Goal: Information Seeking & Learning: Learn about a topic

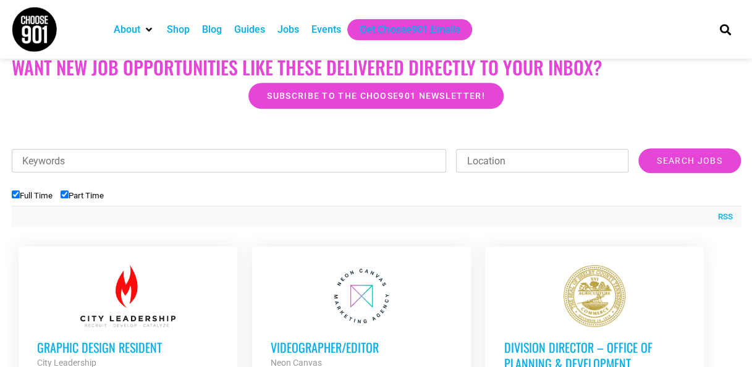
scroll to position [309, 0]
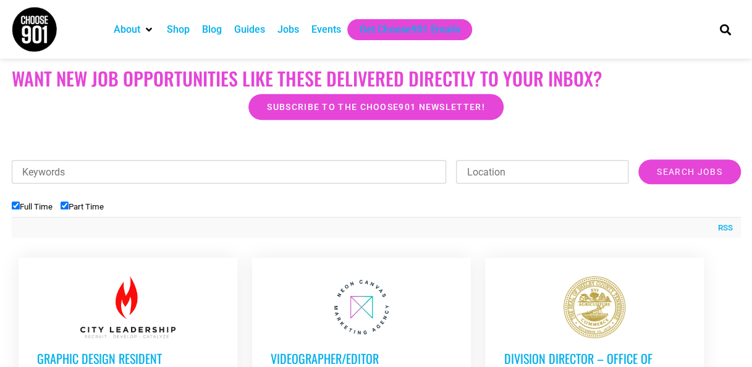
click at [478, 168] on input "Location" at bounding box center [542, 171] width 172 height 23
click at [287, 172] on input "Keywords" at bounding box center [229, 171] width 435 height 23
type input "admin"
click at [638, 159] on input "Search Jobs" at bounding box center [689, 171] width 102 height 25
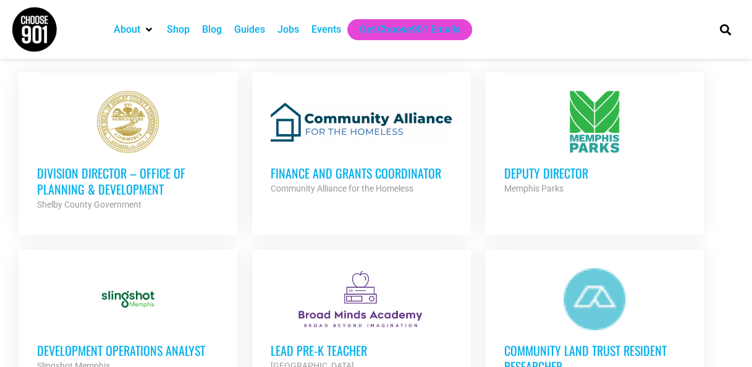
scroll to position [371, 0]
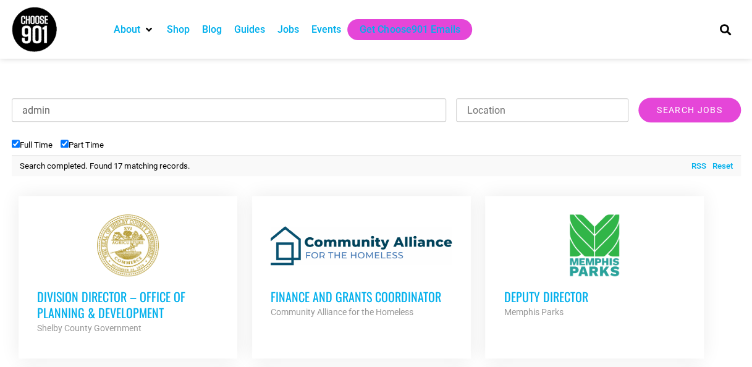
click at [565, 293] on h3 "Deputy Director" at bounding box center [594, 296] width 182 height 16
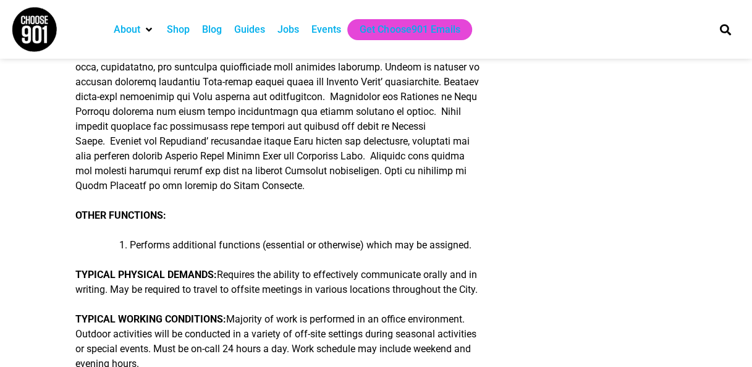
scroll to position [309, 0]
